Goal: Purchase product/service

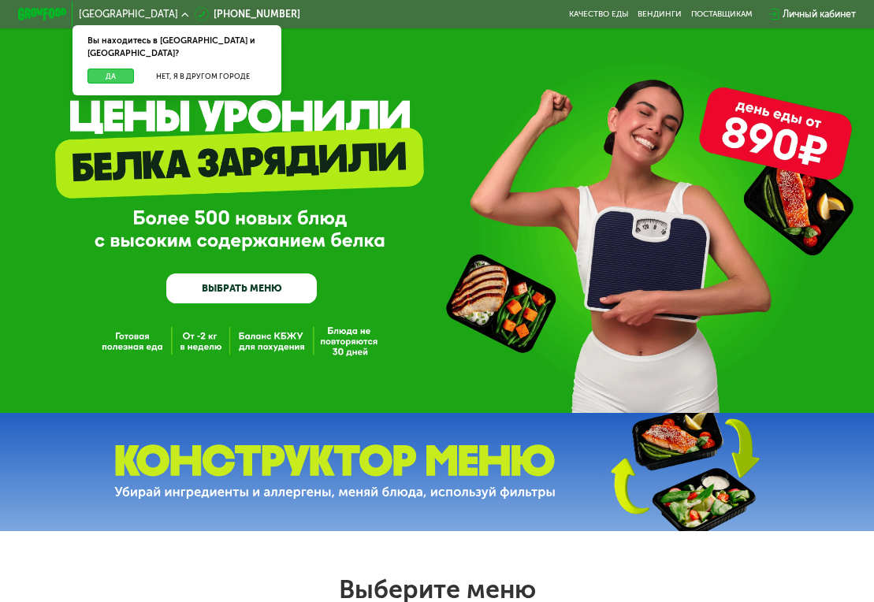
click at [107, 69] on button "Да" at bounding box center [110, 76] width 47 height 15
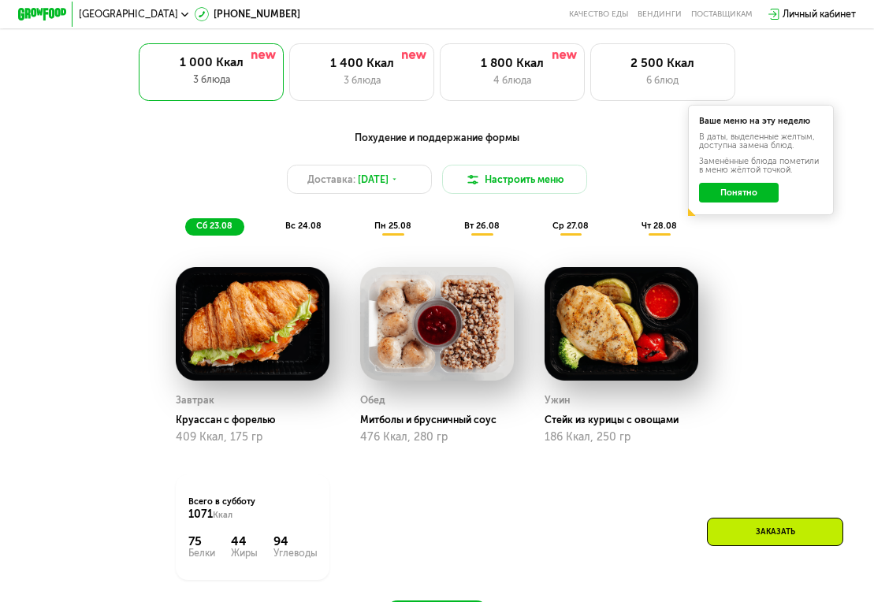
scroll to position [582, 0]
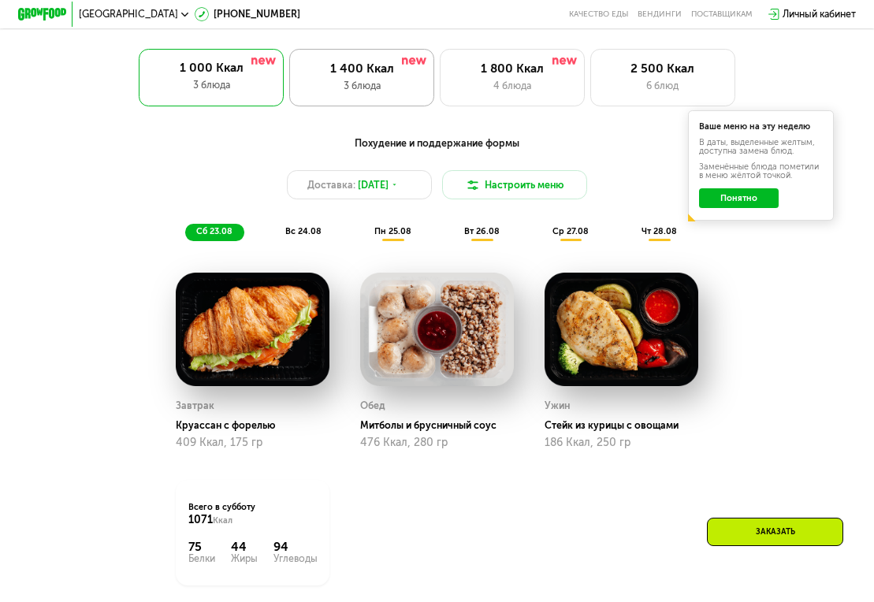
click at [378, 79] on div "3 блюда" at bounding box center [362, 86] width 120 height 14
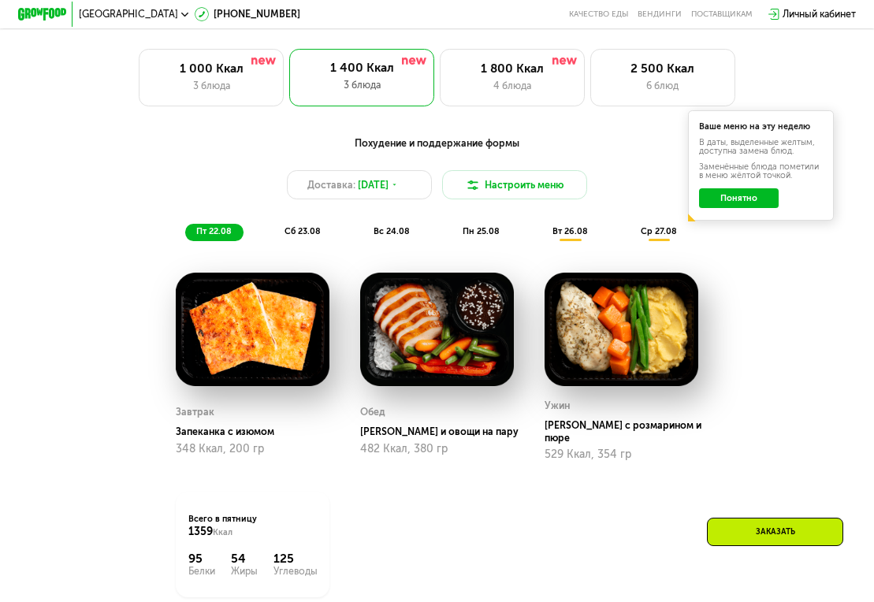
click at [297, 231] on span "сб 23.08" at bounding box center [303, 231] width 36 height 10
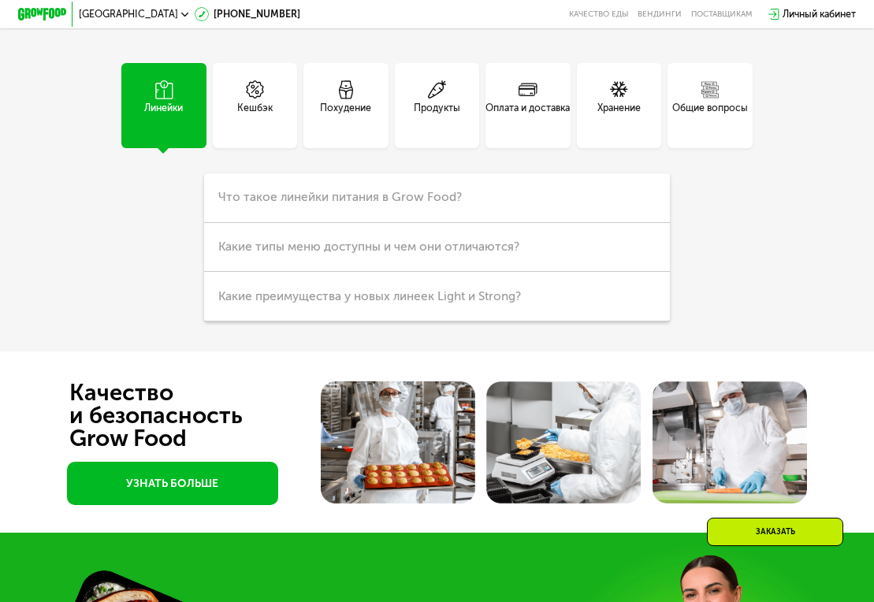
scroll to position [3039, 0]
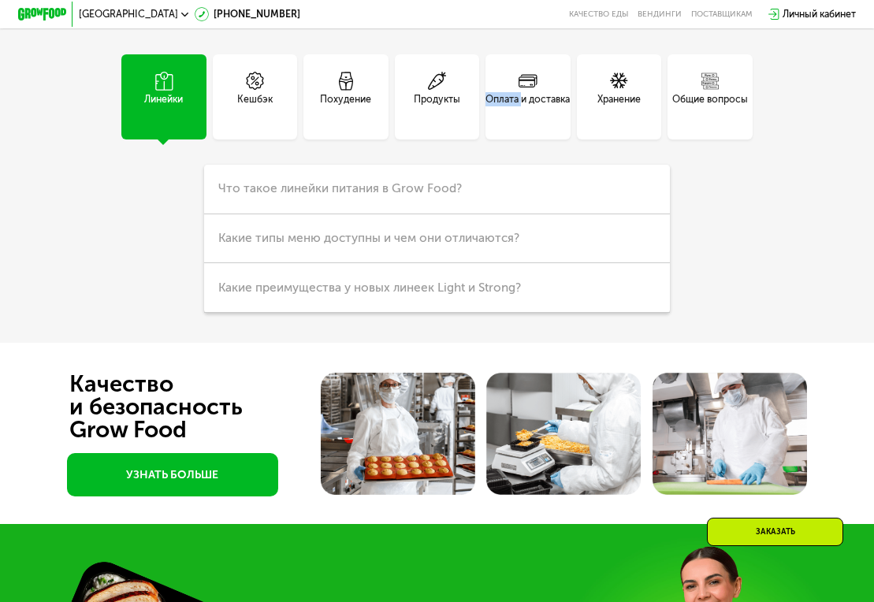
click at [542, 140] on div "Оплата и доставка" at bounding box center [528, 96] width 85 height 85
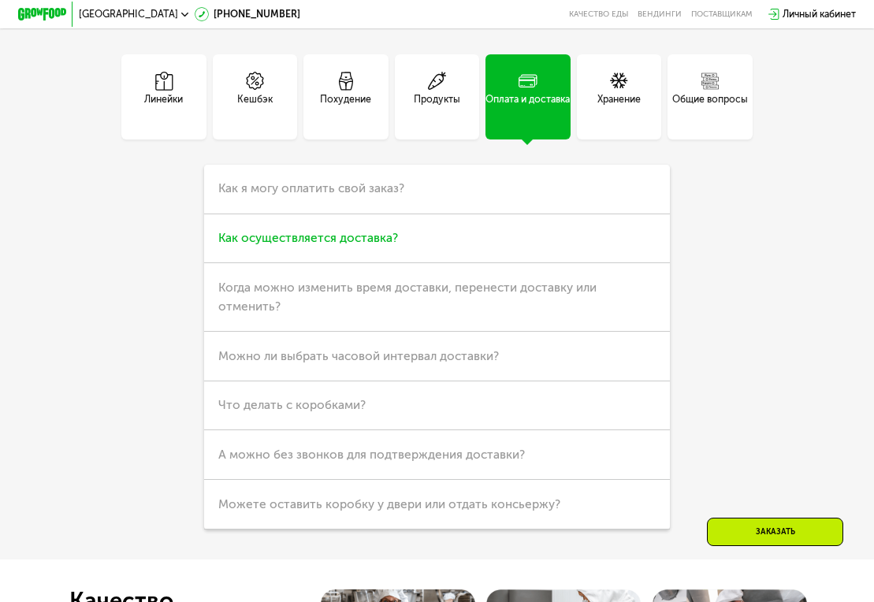
click at [421, 264] on h3 "Как осуществляется доставка?" at bounding box center [437, 239] width 466 height 50
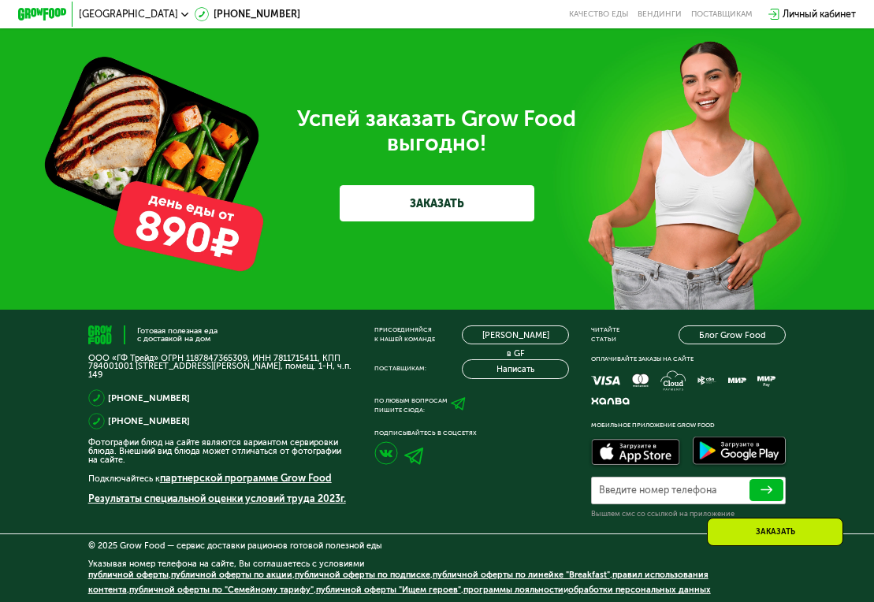
scroll to position [4050, 0]
